Goal: Task Accomplishment & Management: Manage account settings

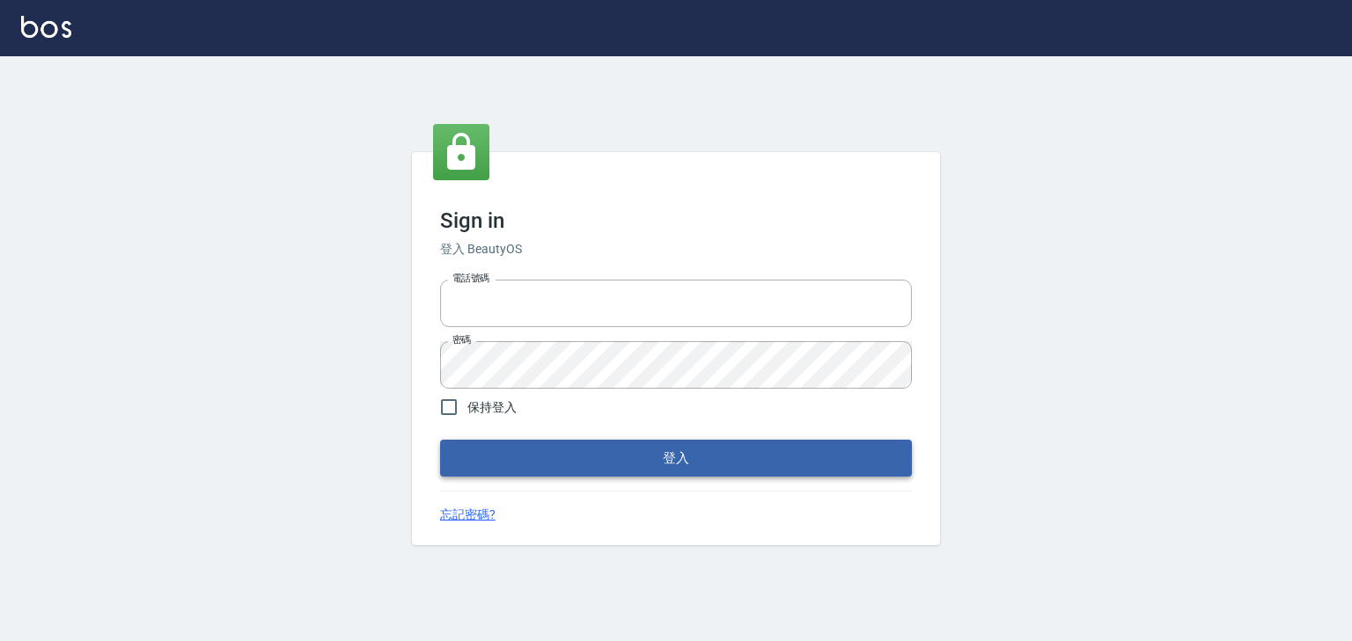
type input "0952331713"
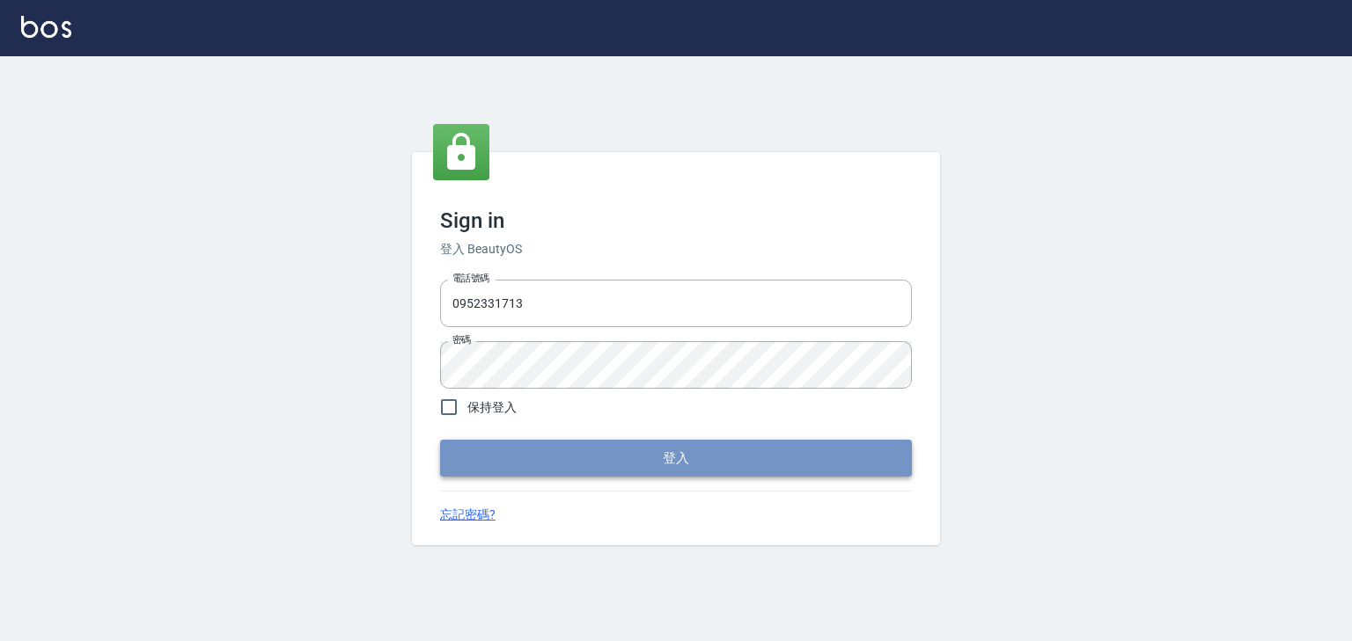
click at [640, 462] on button "登入" at bounding box center [676, 458] width 472 height 37
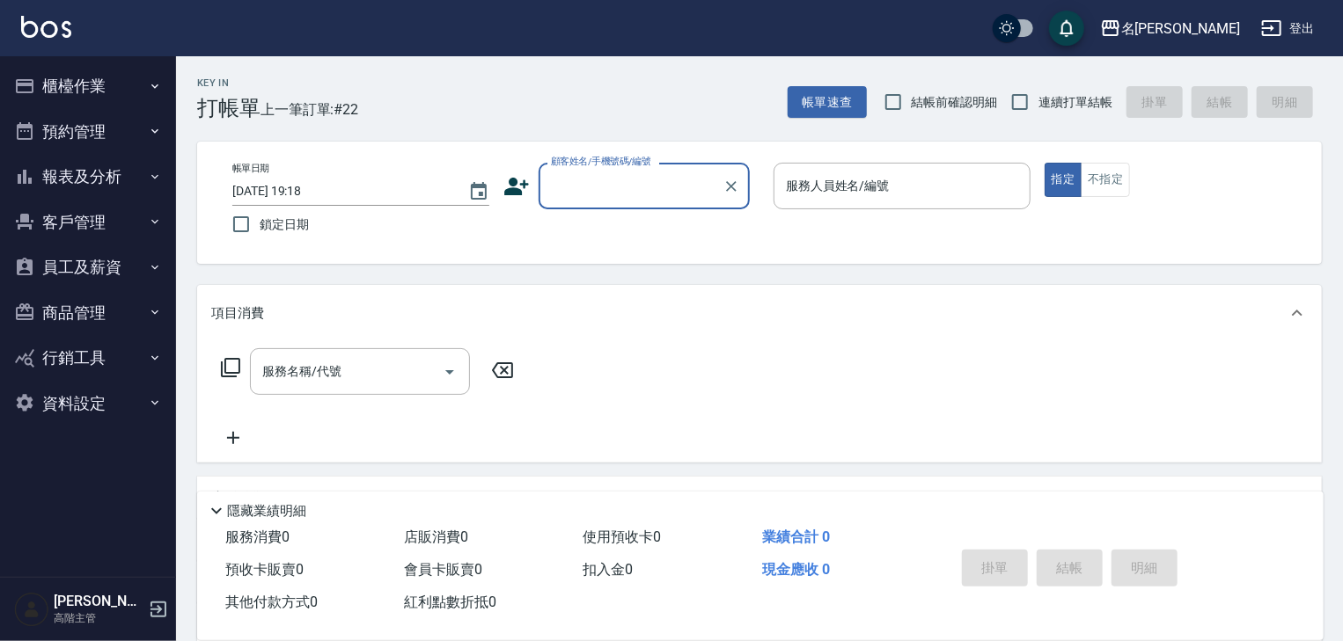
click at [156, 172] on icon "button" at bounding box center [155, 177] width 14 height 14
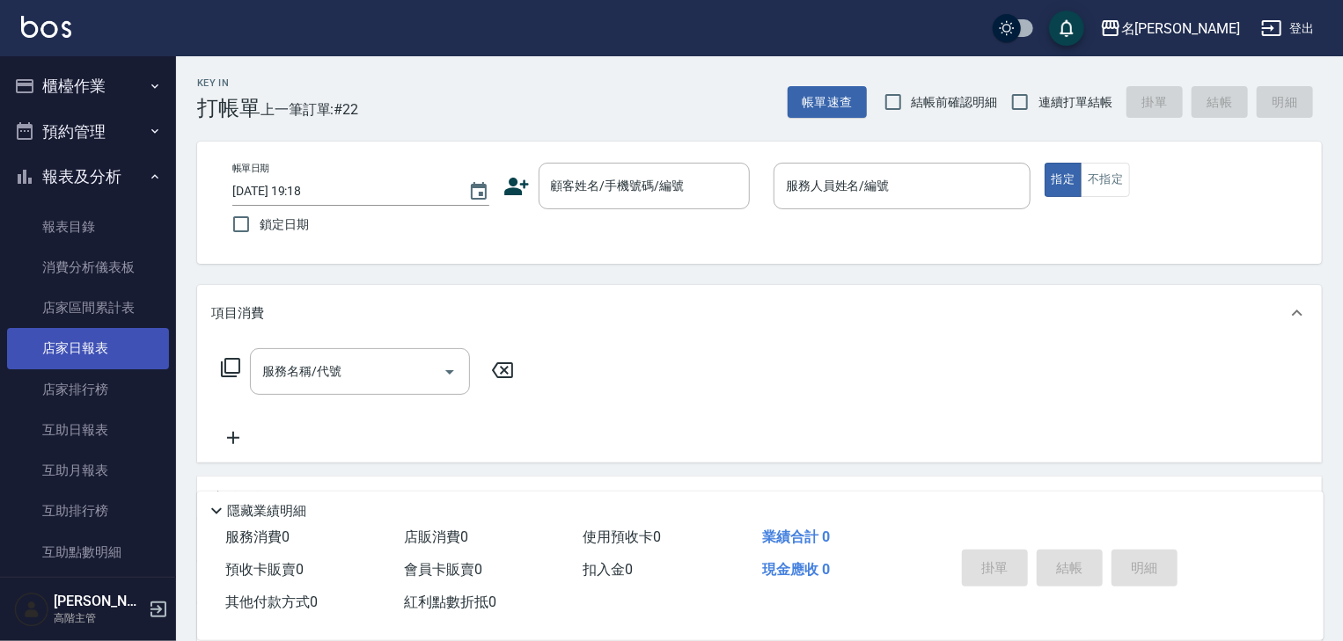
click at [97, 344] on link "店家日報表" at bounding box center [88, 348] width 162 height 40
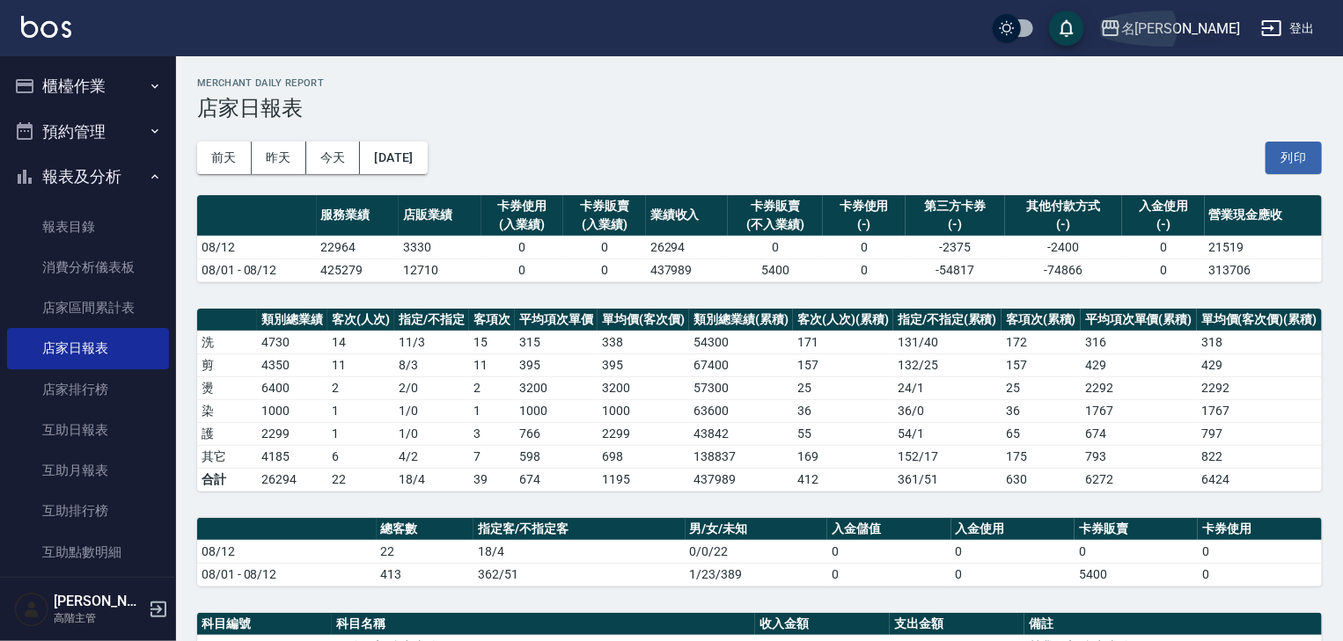
click at [1121, 24] on icon "button" at bounding box center [1110, 28] width 21 height 21
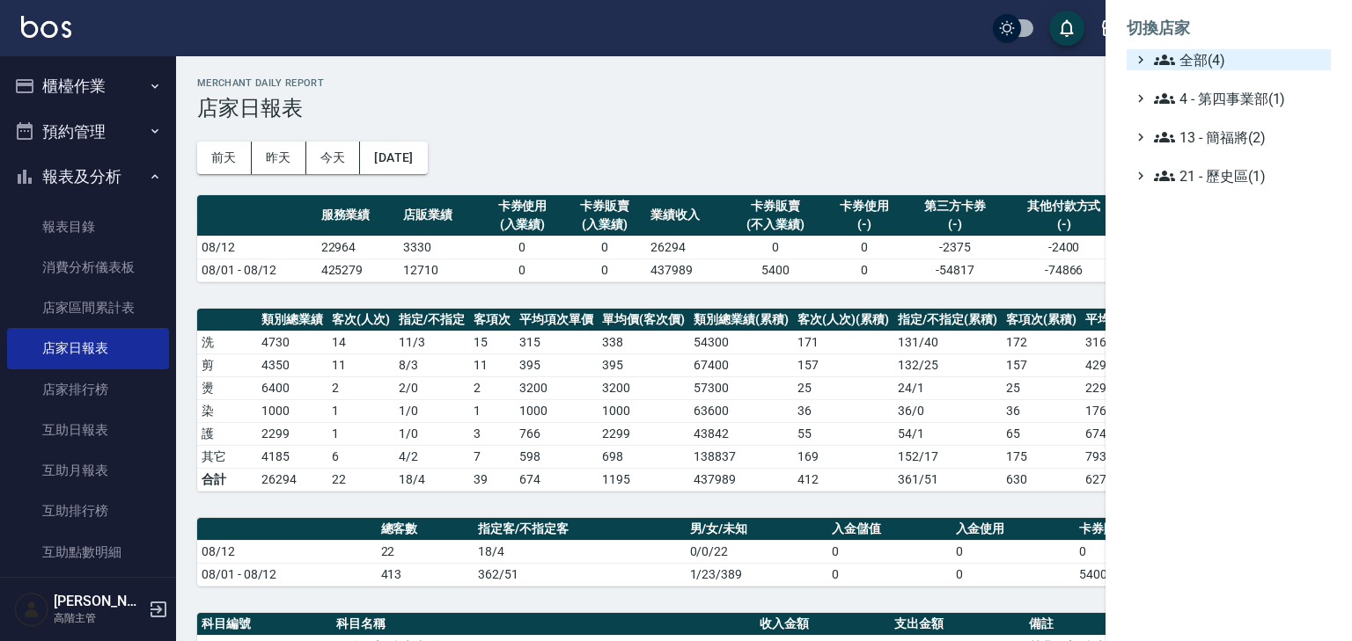
click at [1147, 55] on div "全部(4)" at bounding box center [1228, 59] width 204 height 21
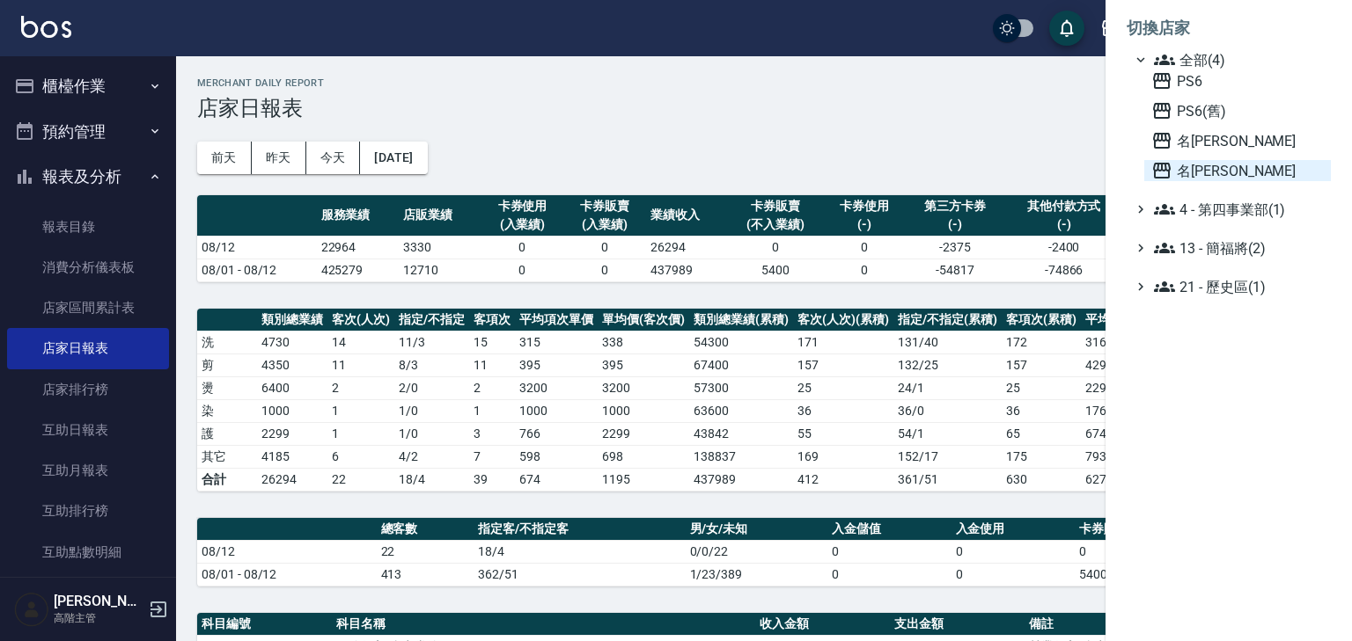
click at [1157, 172] on icon at bounding box center [1161, 170] width 21 height 21
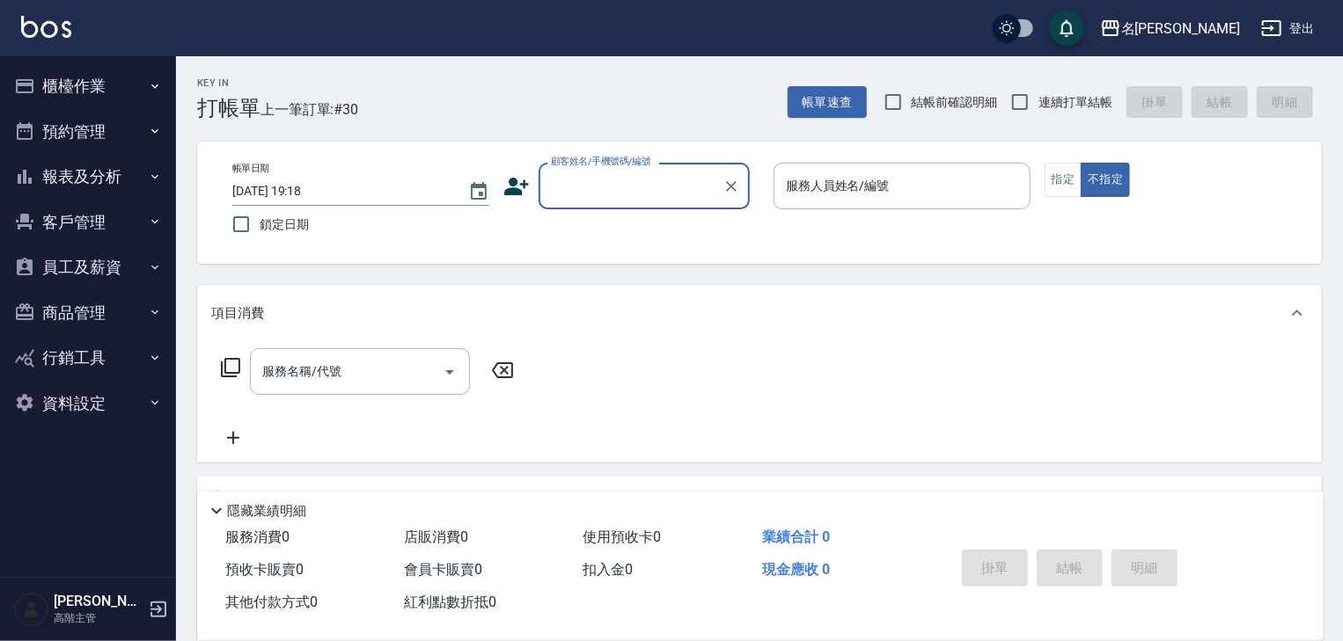
click at [153, 175] on icon "button" at bounding box center [155, 177] width 14 height 14
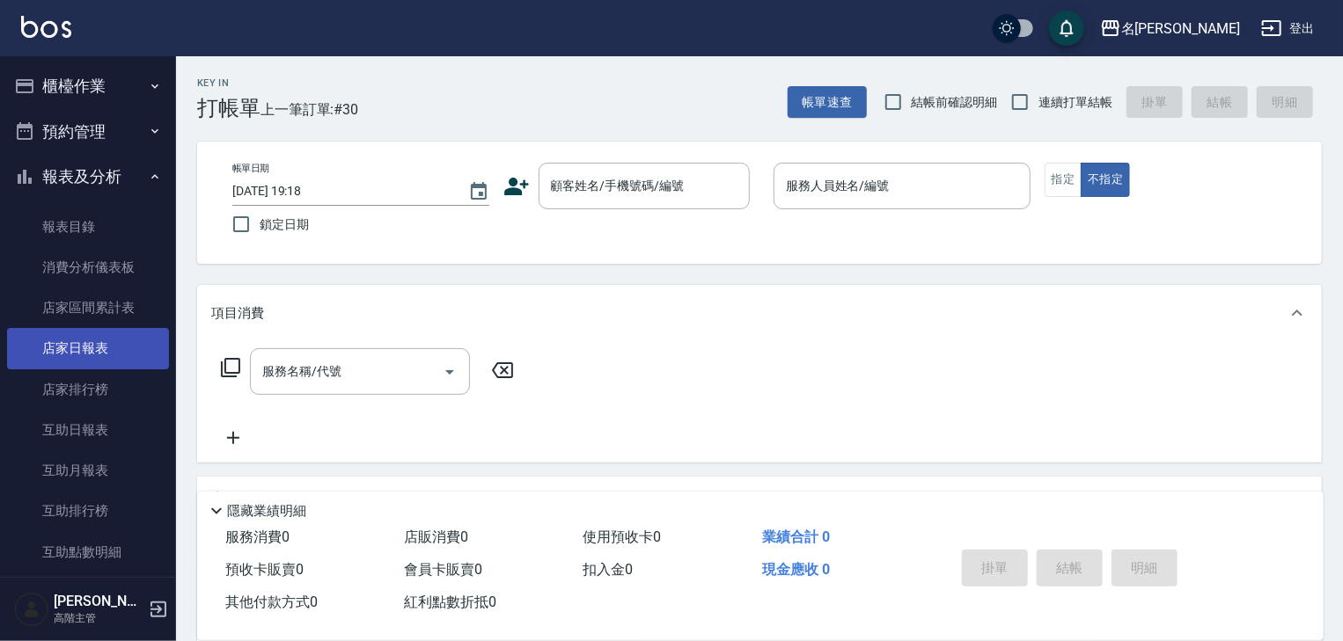
click at [104, 347] on link "店家日報表" at bounding box center [88, 348] width 162 height 40
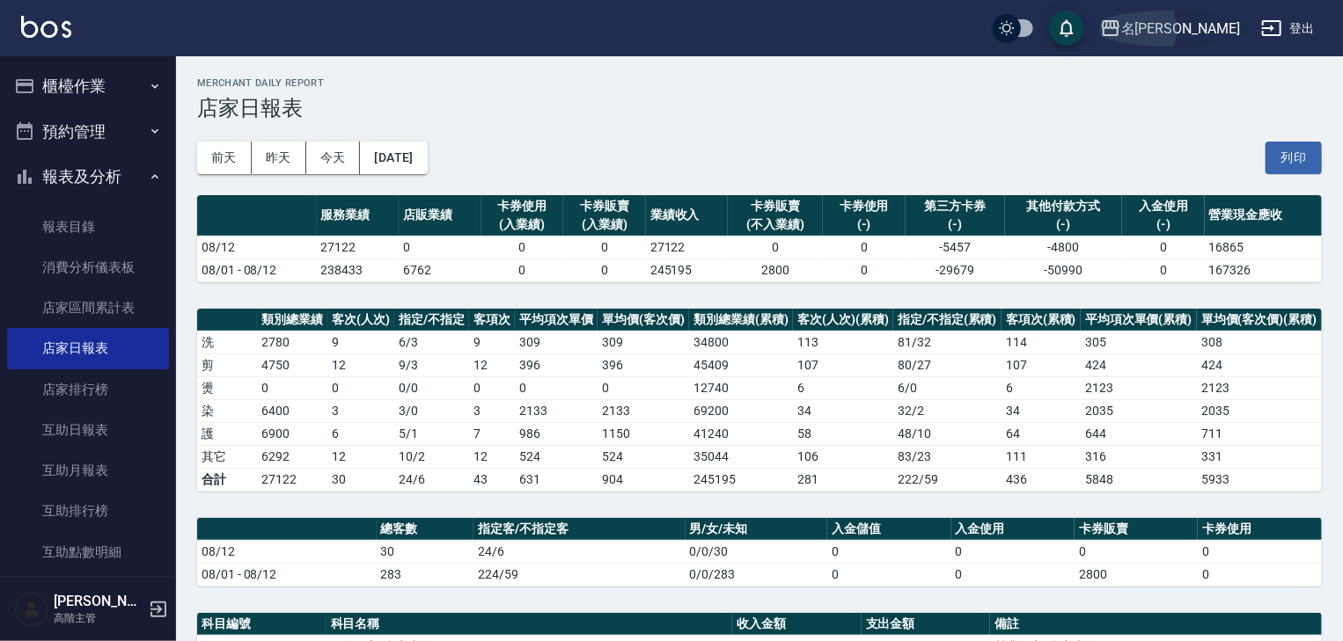
click at [1119, 26] on icon "button" at bounding box center [1111, 28] width 18 height 16
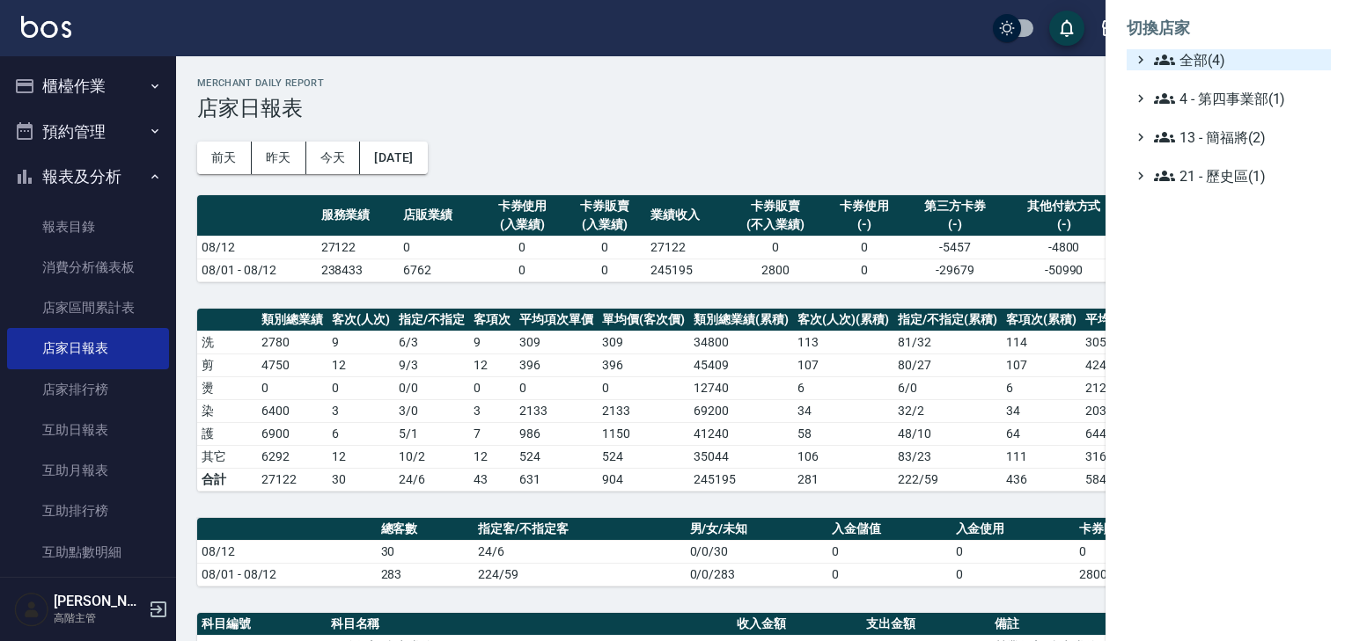
click at [1162, 61] on icon at bounding box center [1164, 60] width 21 height 11
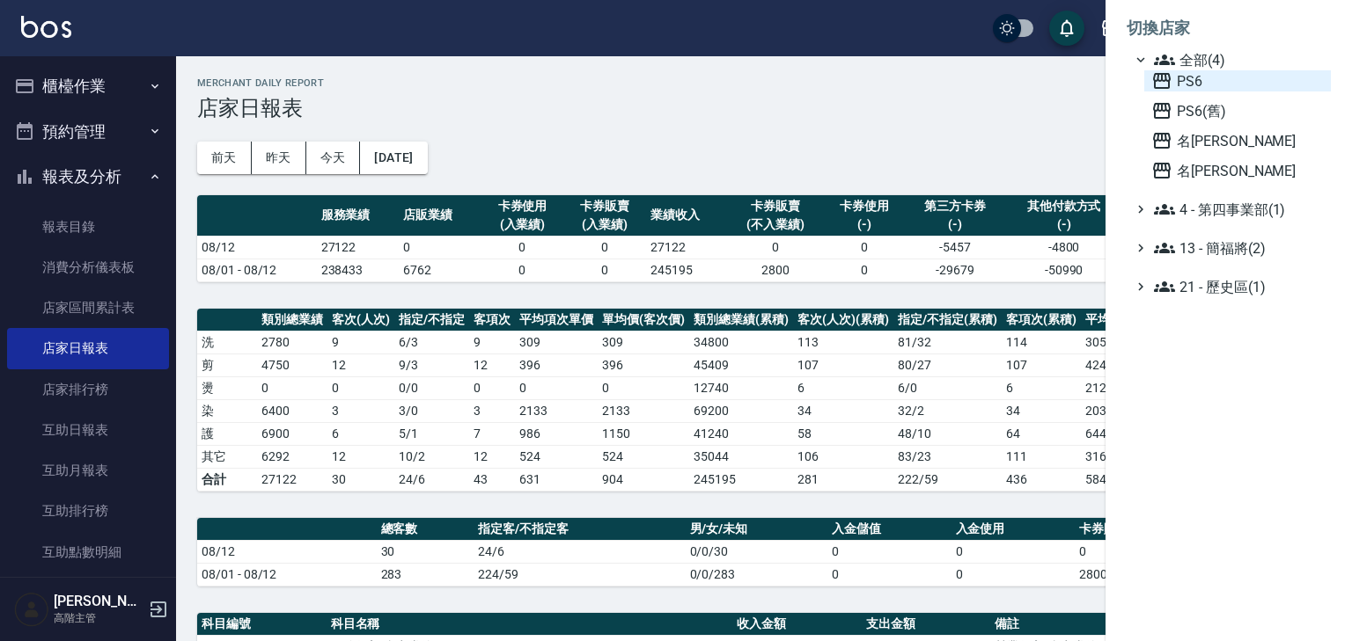
click at [1157, 77] on icon at bounding box center [1162, 81] width 18 height 16
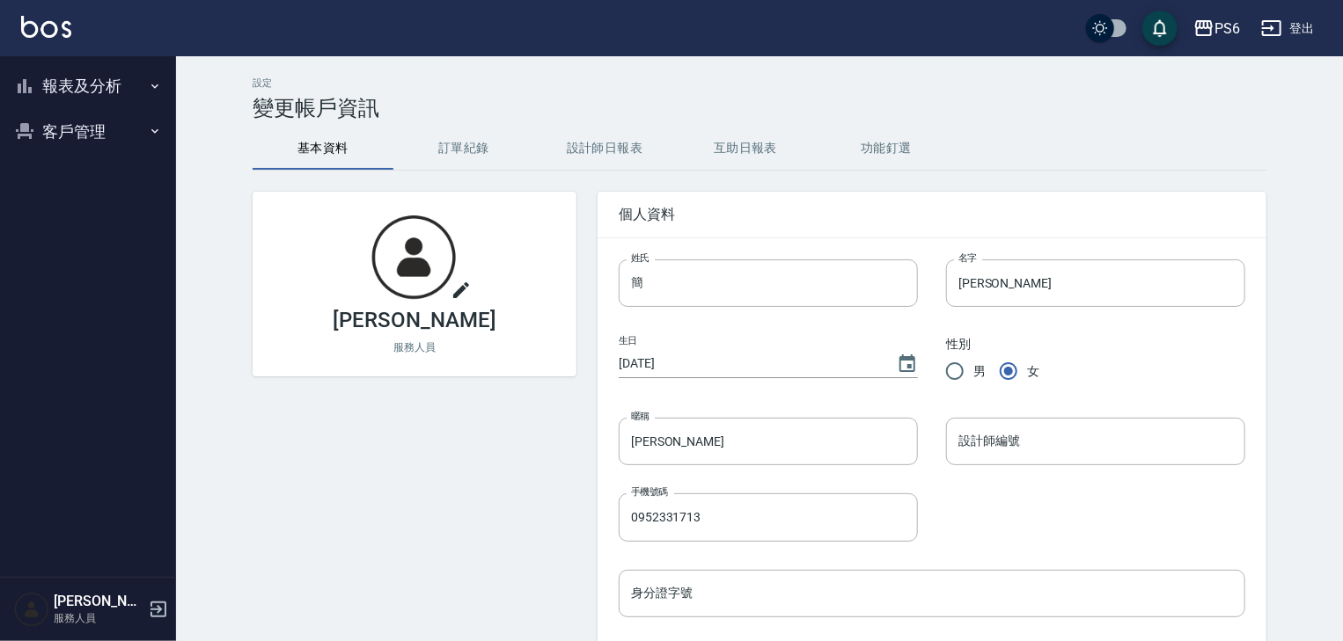
click at [151, 84] on icon "button" at bounding box center [154, 86] width 7 height 4
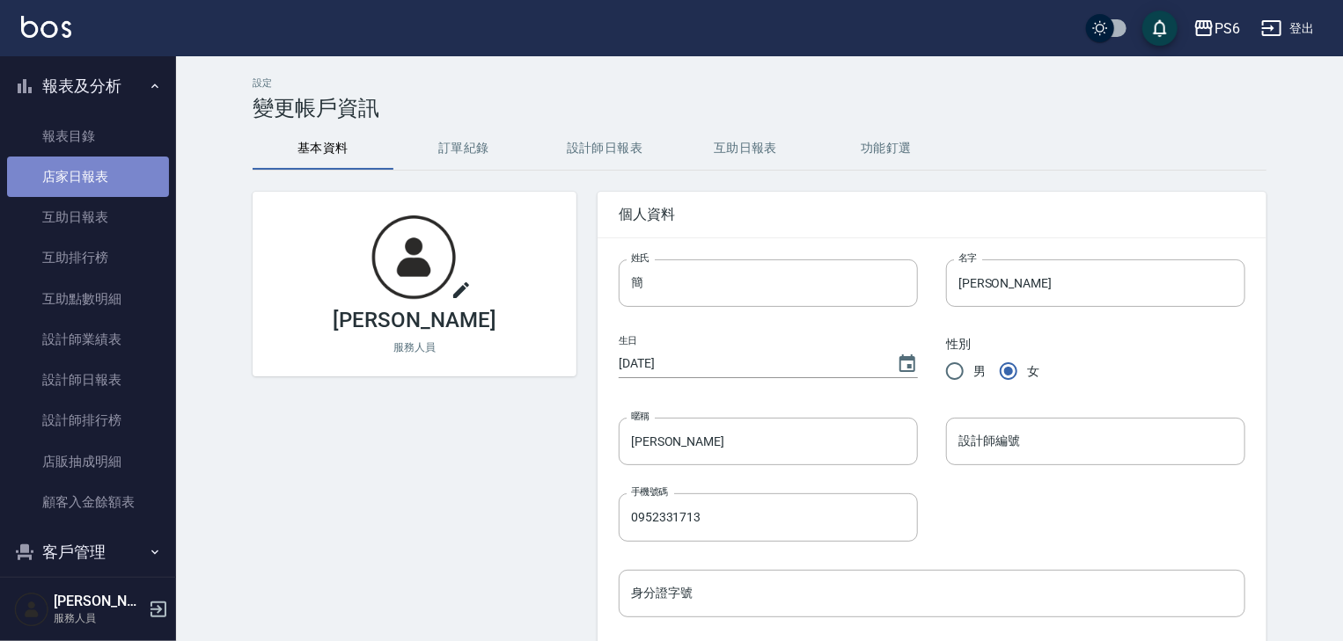
click at [102, 176] on link "店家日報表" at bounding box center [88, 177] width 162 height 40
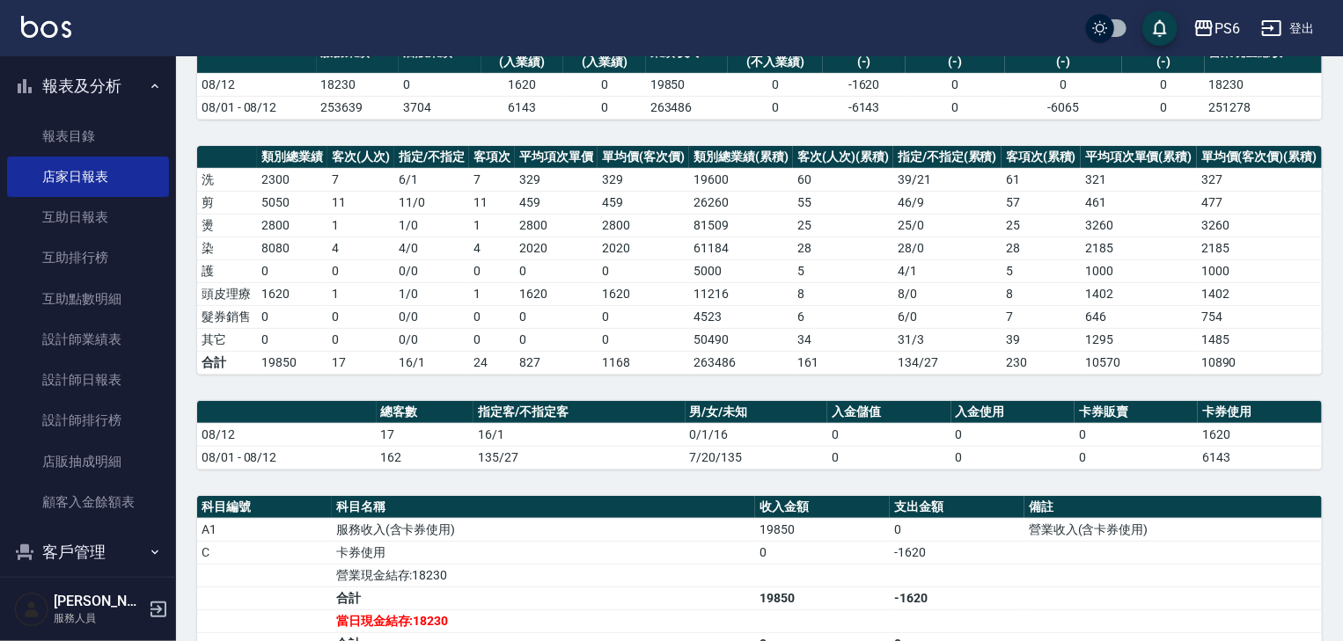
scroll to position [141, 0]
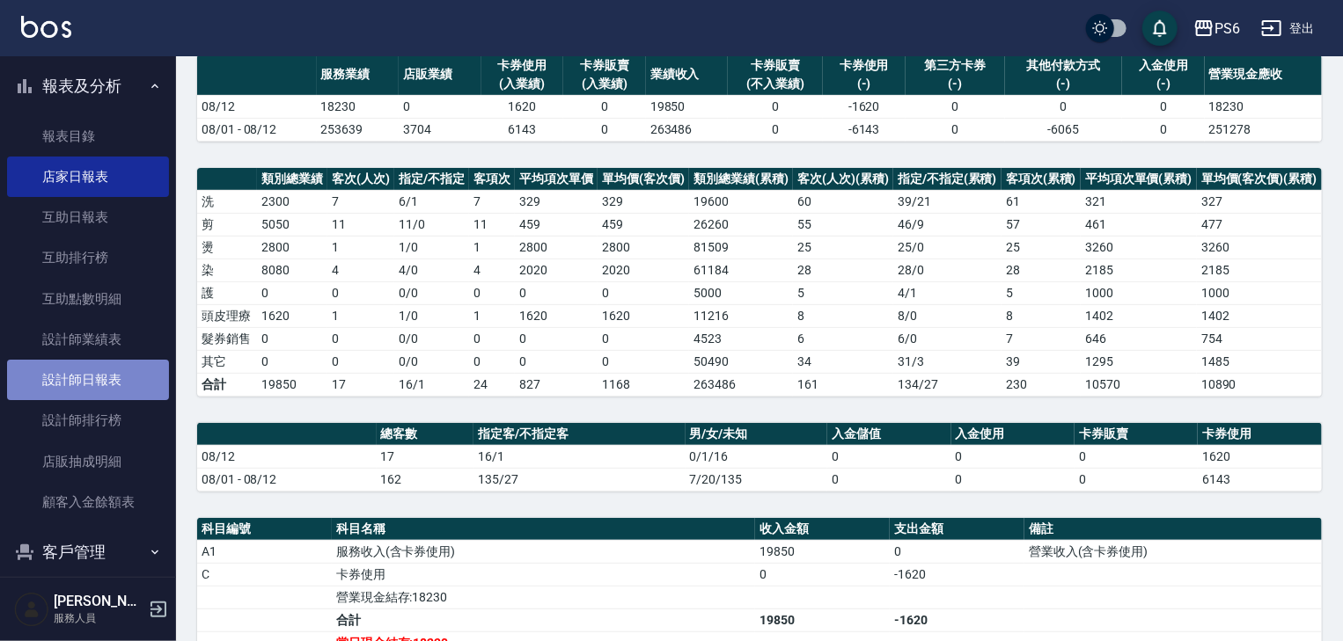
click at [113, 383] on link "設計師日報表" at bounding box center [88, 380] width 162 height 40
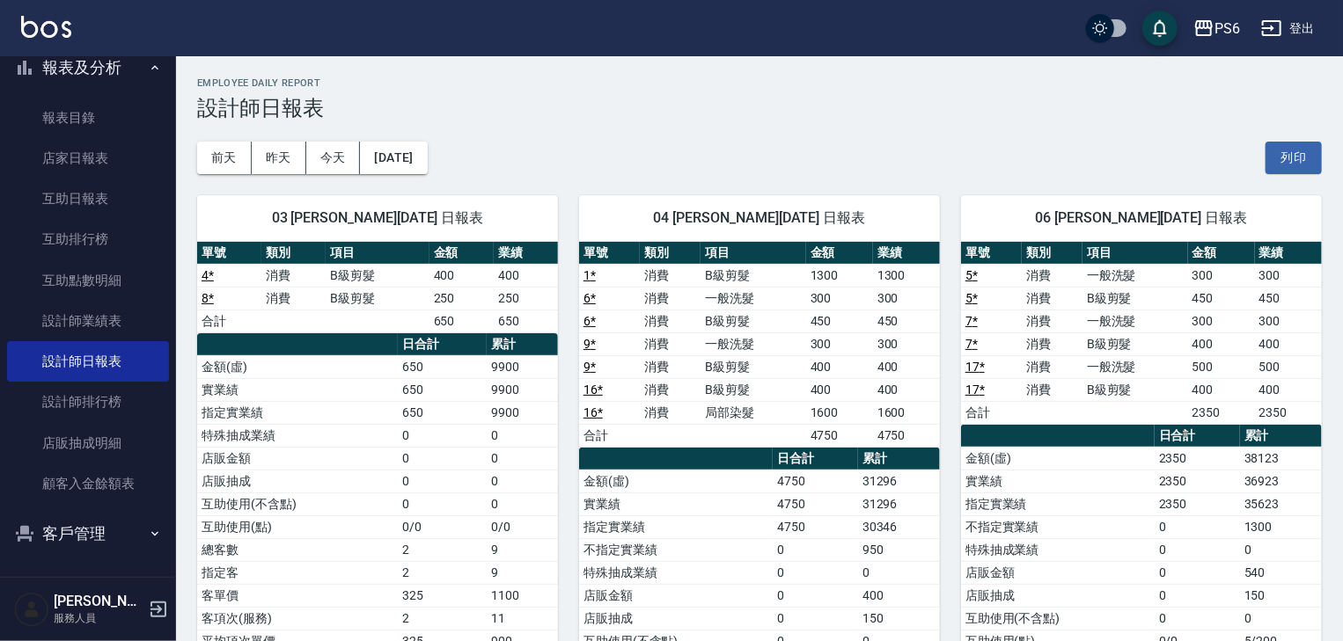
click at [1296, 30] on button "登出" at bounding box center [1288, 28] width 68 height 33
